Goal: Task Accomplishment & Management: Manage account settings

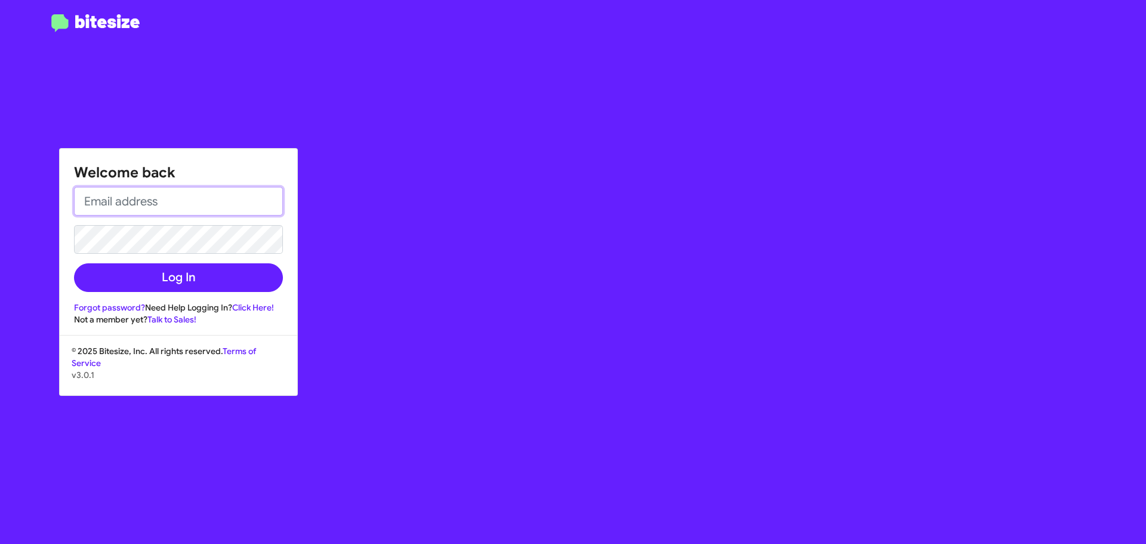
click at [175, 203] on input "email" at bounding box center [178, 201] width 209 height 29
type input "[EMAIL_ADDRESS][DOMAIN_NAME]"
click at [74, 263] on button "Log In" at bounding box center [178, 277] width 209 height 29
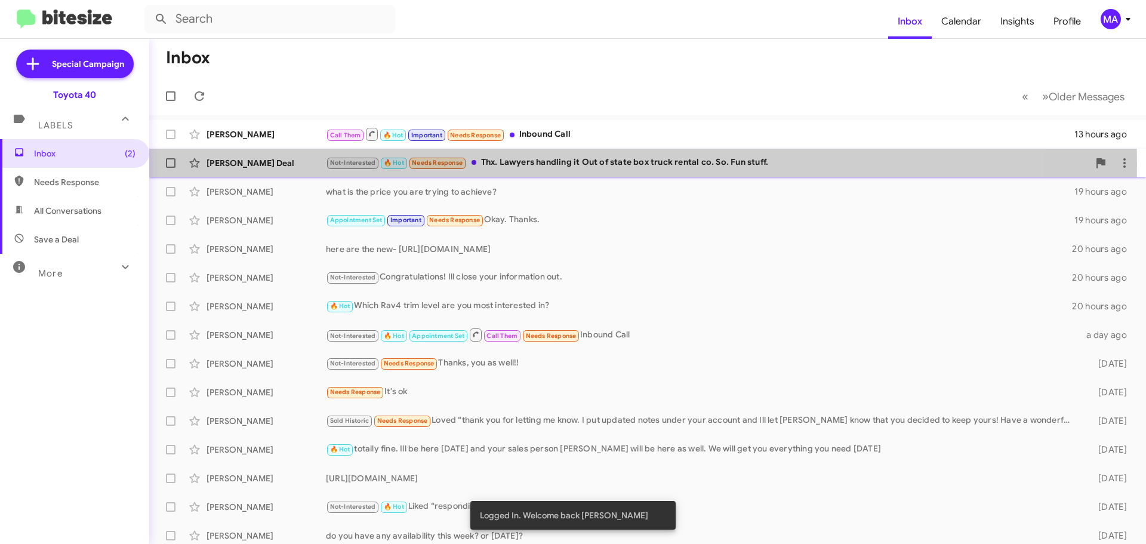
click at [560, 165] on div "Not-Interested 🔥 Hot Needs Response Thx. Lawyers handling it Out of state box t…" at bounding box center [707, 163] width 763 height 14
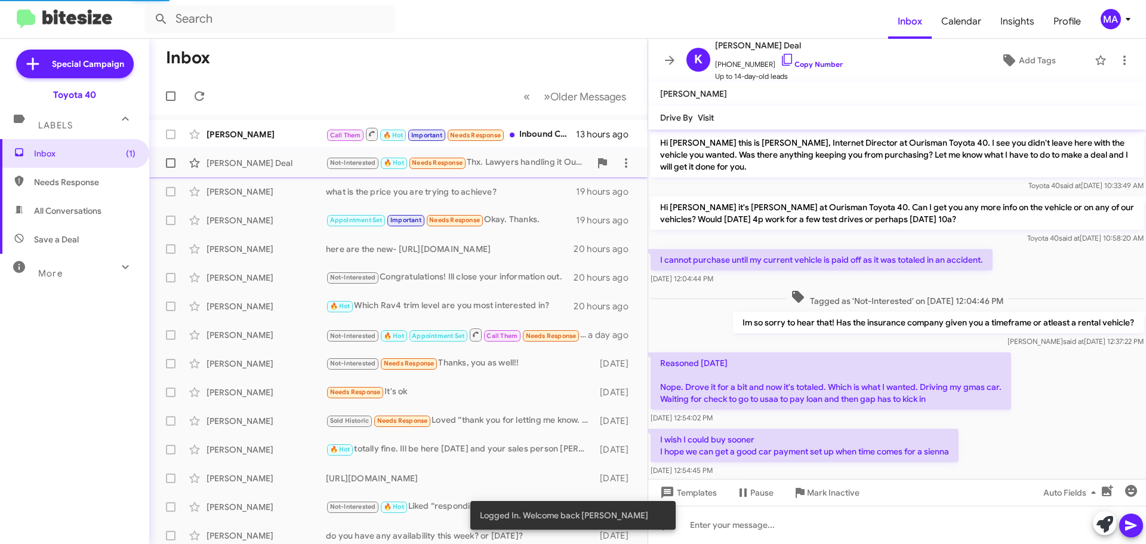
scroll to position [540, 0]
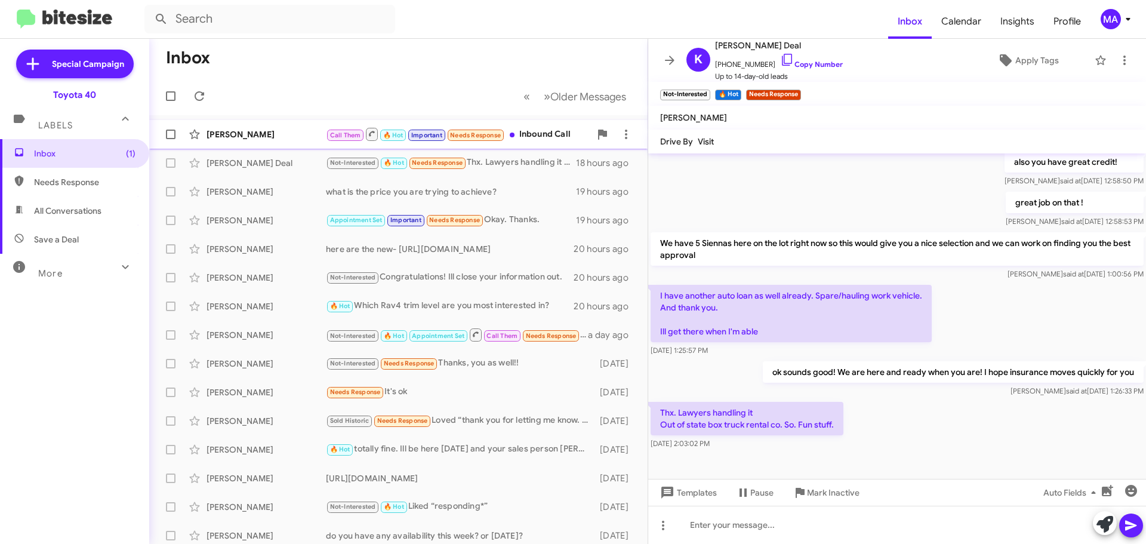
click at [539, 133] on div "Call Them 🔥 Hot Important Needs Response Inbound Call" at bounding box center [458, 134] width 264 height 15
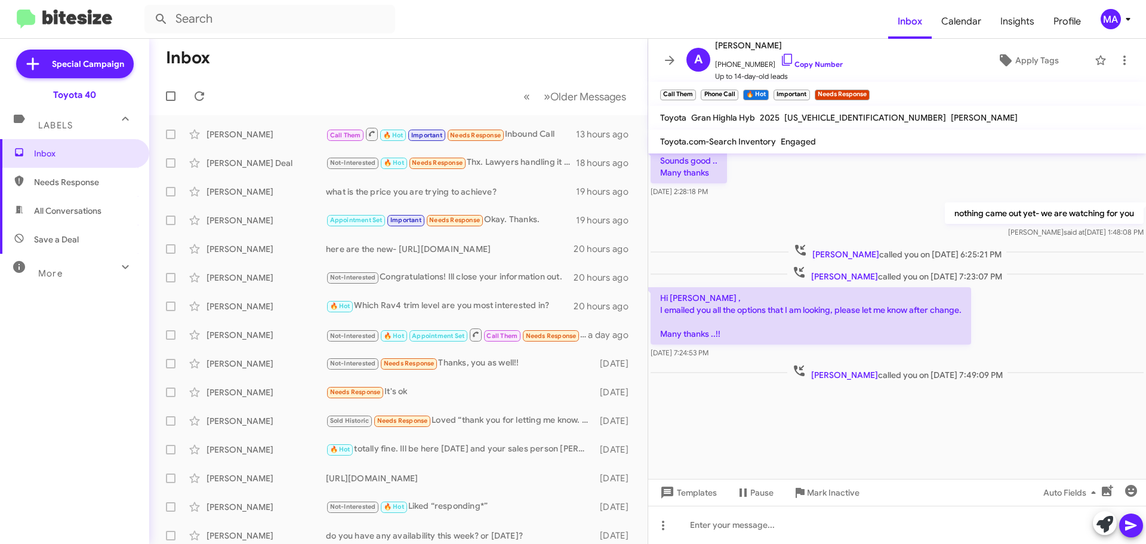
scroll to position [1357, 0]
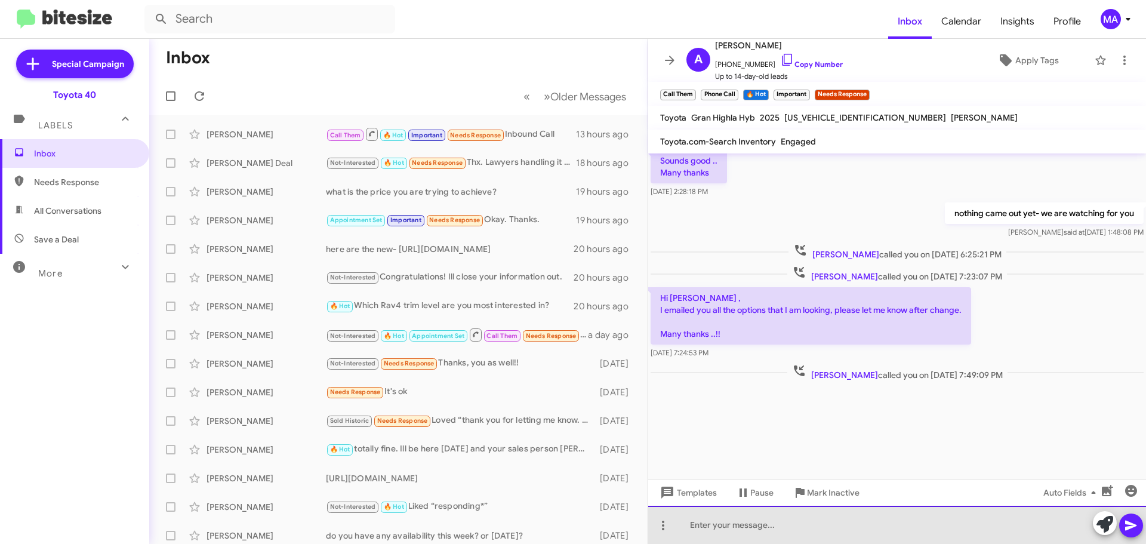
click at [789, 522] on div at bounding box center [897, 525] width 498 height 38
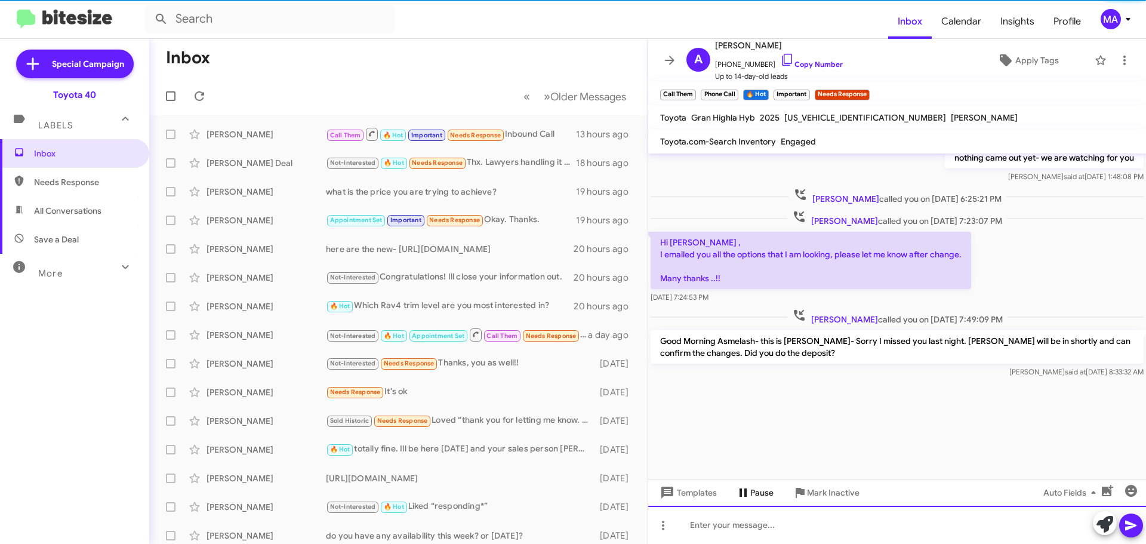
scroll to position [1413, 0]
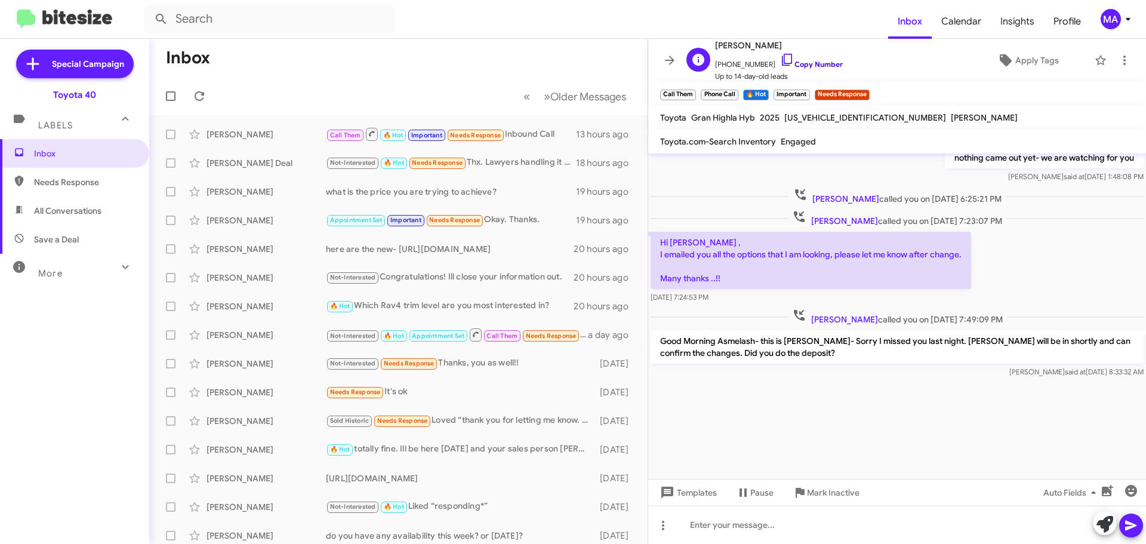
click at [780, 59] on icon at bounding box center [787, 60] width 14 height 14
click at [86, 178] on span "Needs Response" at bounding box center [84, 182] width 101 height 12
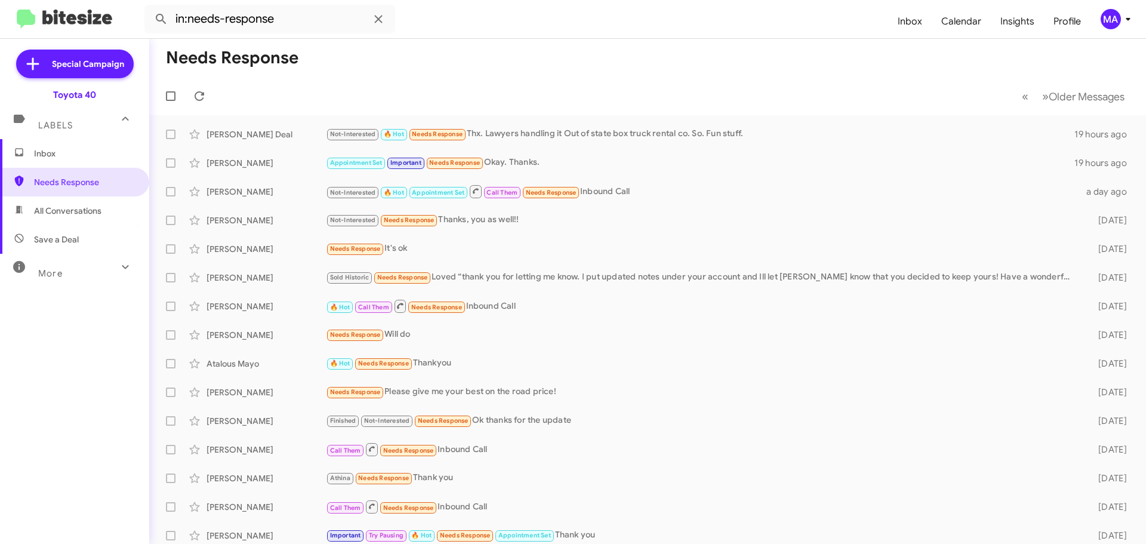
click at [94, 215] on span "All Conversations" at bounding box center [67, 211] width 67 height 12
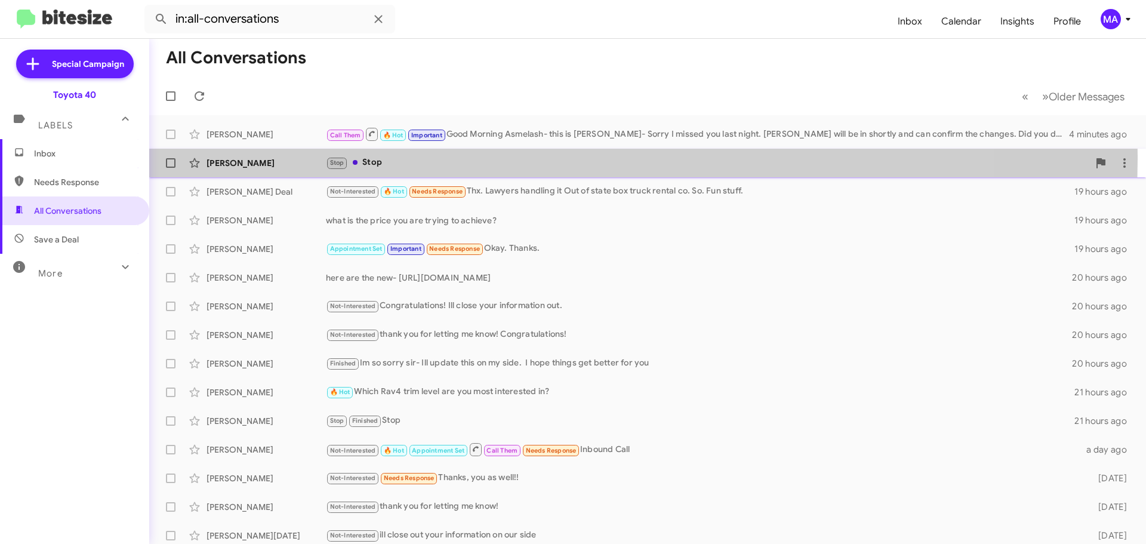
click at [383, 156] on div "Stop Stop" at bounding box center [707, 163] width 763 height 14
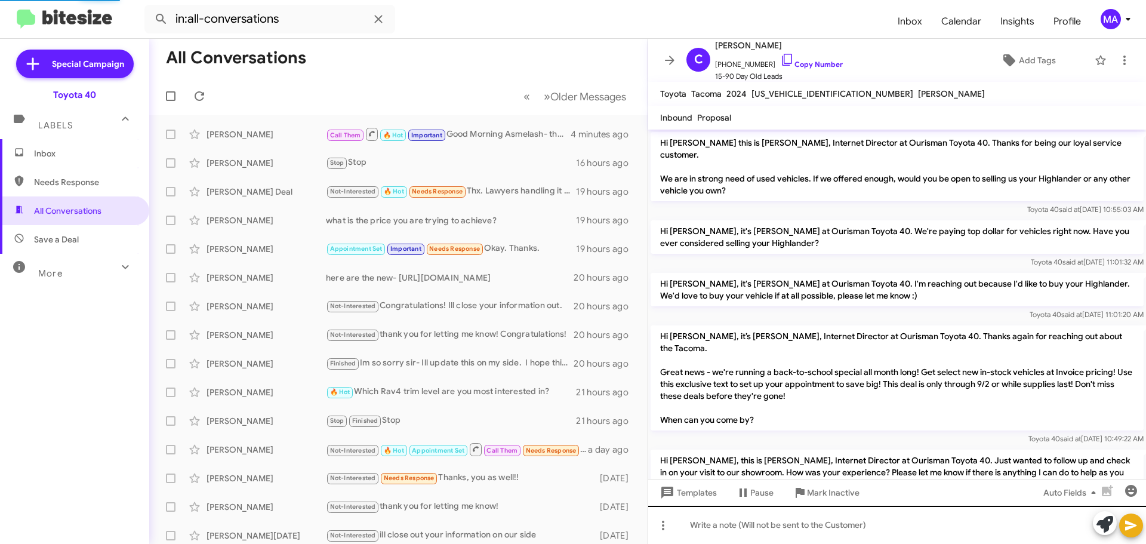
scroll to position [1139, 0]
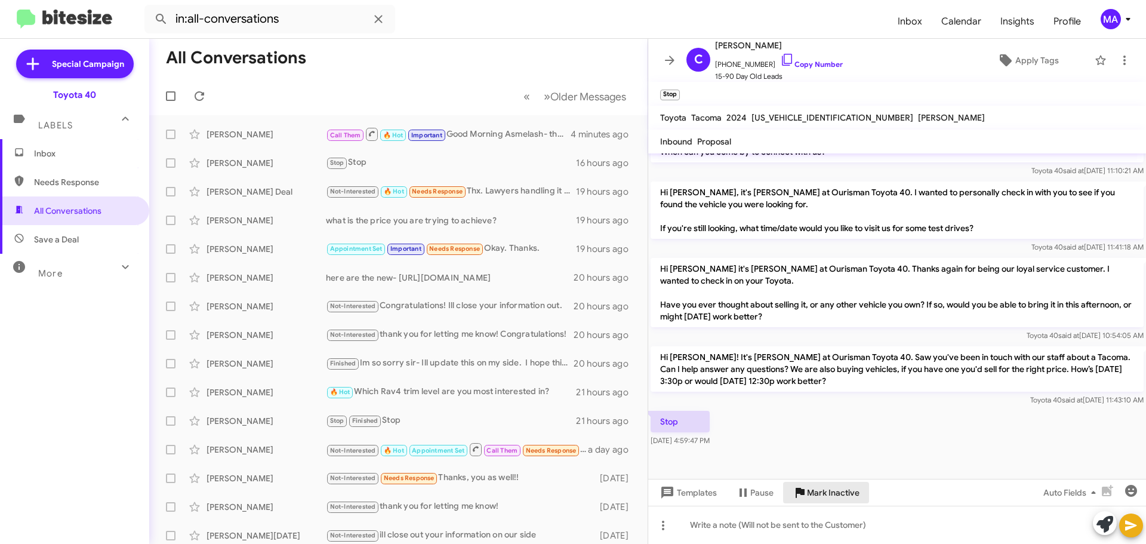
click at [829, 494] on span "Mark Inactive" at bounding box center [833, 492] width 53 height 21
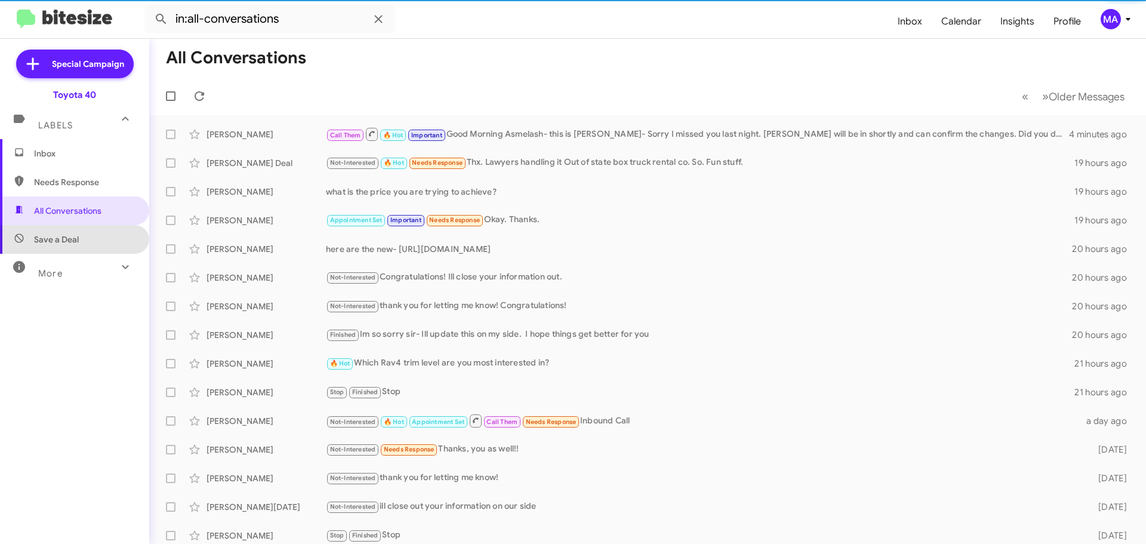
click at [93, 242] on span "Save a Deal" at bounding box center [74, 239] width 149 height 29
type input "in:not-interested"
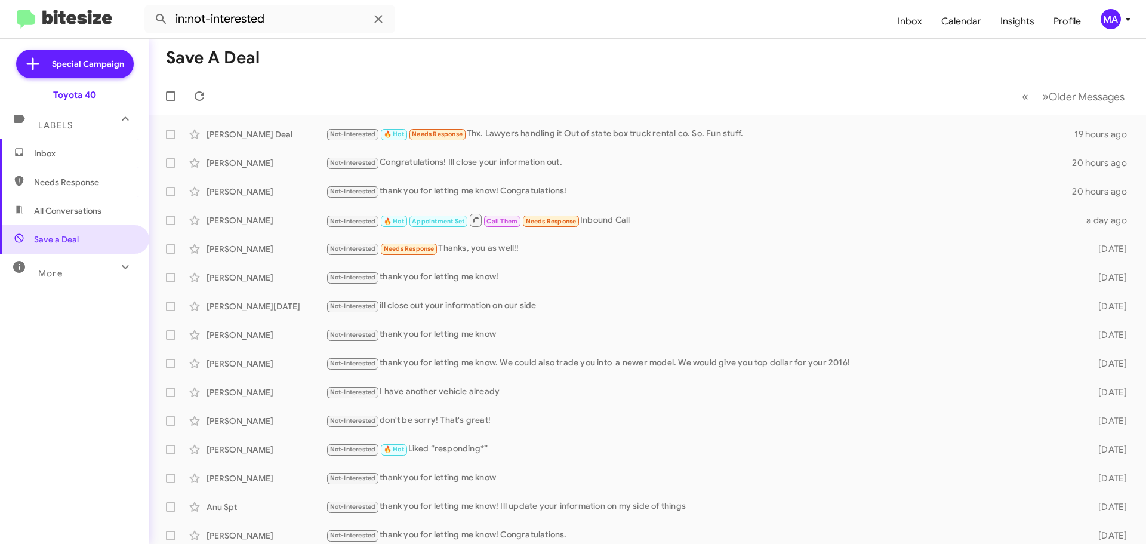
click at [63, 150] on span "Inbox" at bounding box center [84, 153] width 101 height 12
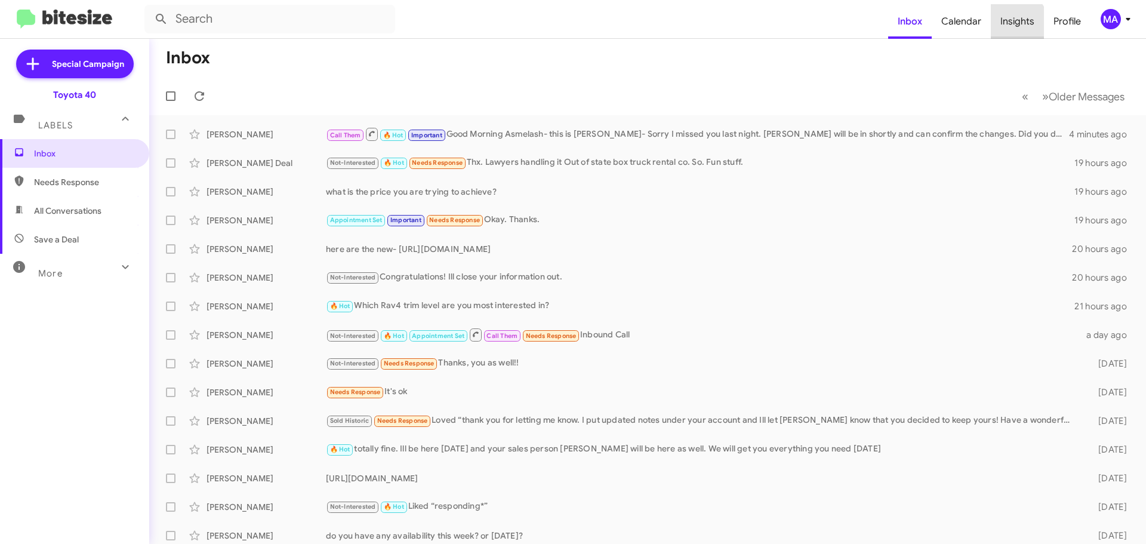
click at [1014, 24] on span "Insights" at bounding box center [1017, 21] width 53 height 35
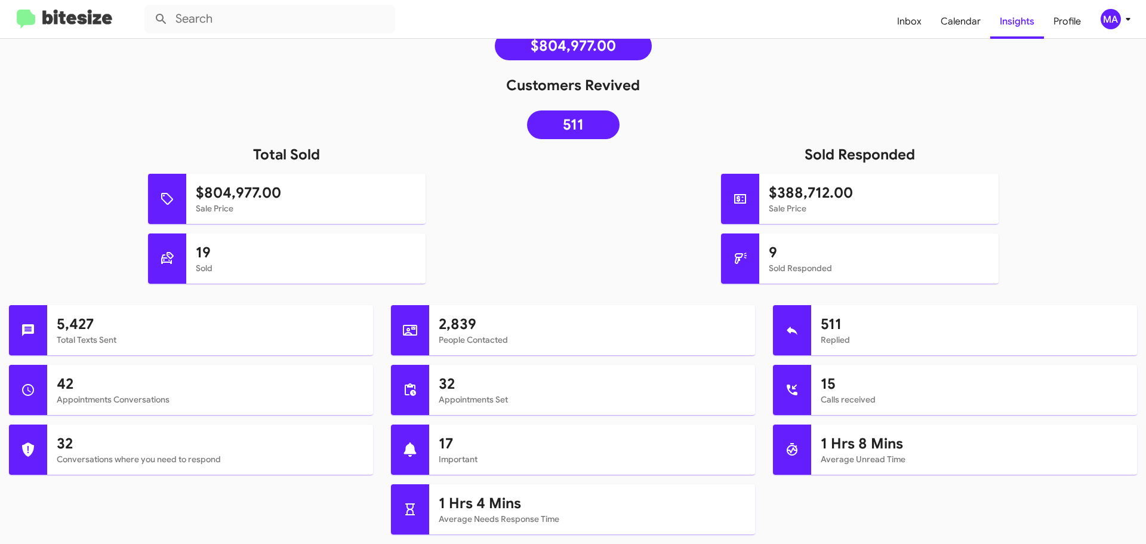
scroll to position [119, 0]
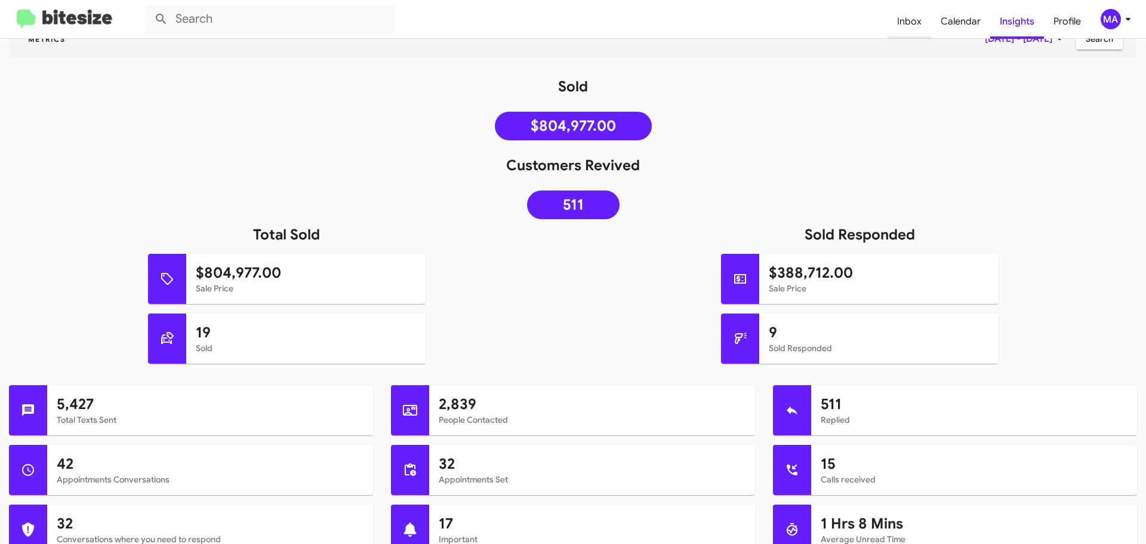
click at [907, 17] on span "Inbox" at bounding box center [910, 21] width 44 height 35
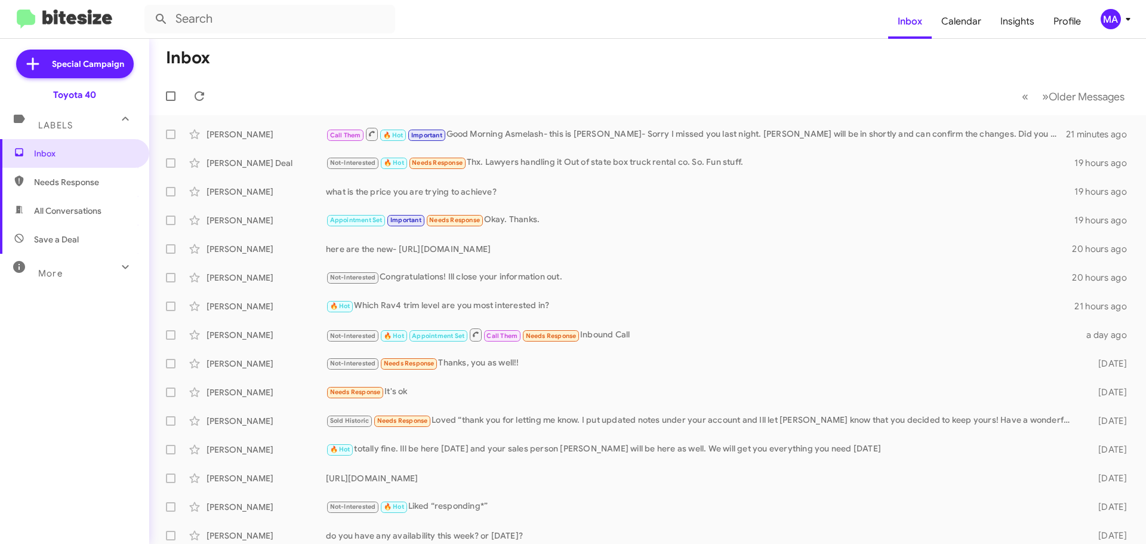
drag, startPoint x: 79, startPoint y: 180, endPoint x: 74, endPoint y: 186, distance: 8.5
click at [79, 180] on span "Needs Response" at bounding box center [84, 182] width 101 height 12
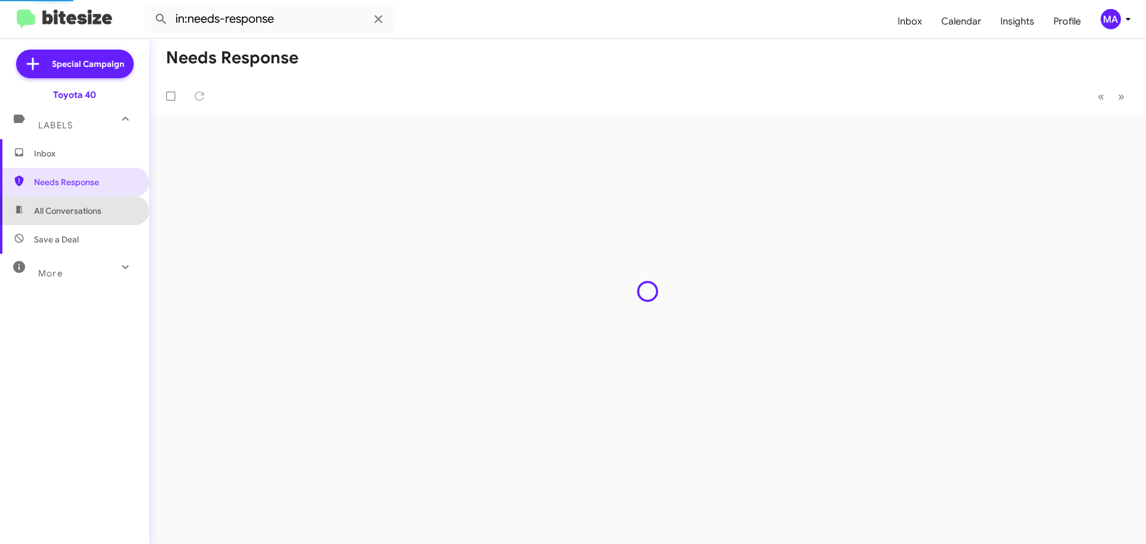
click at [76, 212] on span "All Conversations" at bounding box center [67, 211] width 67 height 12
type input "in:all-conversations"
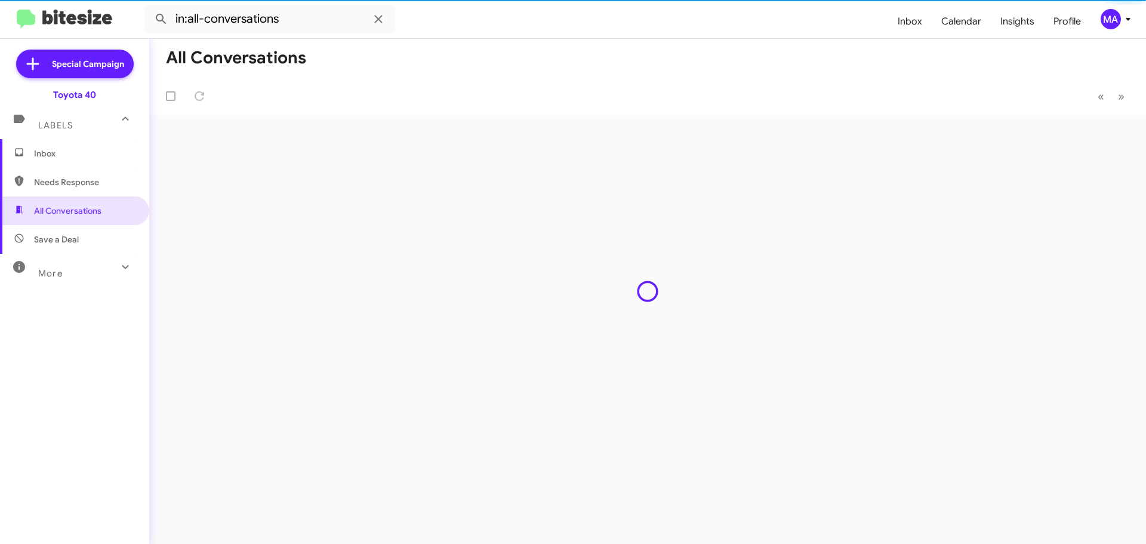
click at [66, 160] on span "Inbox" at bounding box center [74, 153] width 149 height 29
